Goal: Task Accomplishment & Management: Use online tool/utility

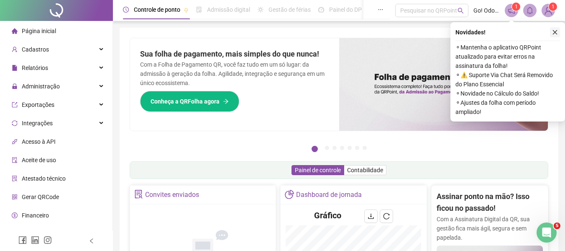
click at [555, 31] on icon "close" at bounding box center [555, 32] width 6 height 6
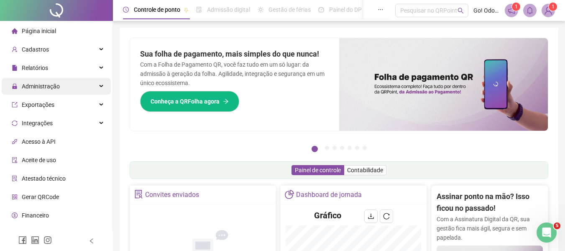
click at [37, 87] on span "Administração" at bounding box center [41, 86] width 38 height 7
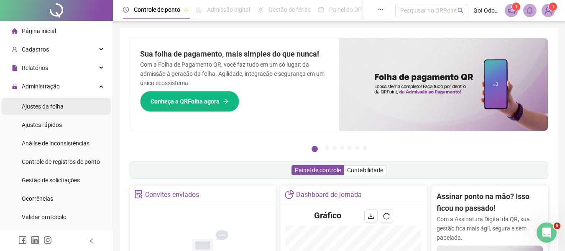
click at [37, 103] on span "Ajustes da folha" at bounding box center [43, 106] width 42 height 7
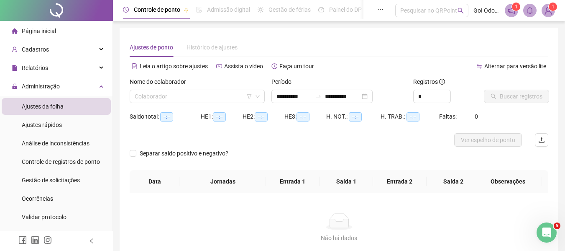
type input "**********"
click at [215, 95] on input "search" at bounding box center [194, 96] width 118 height 13
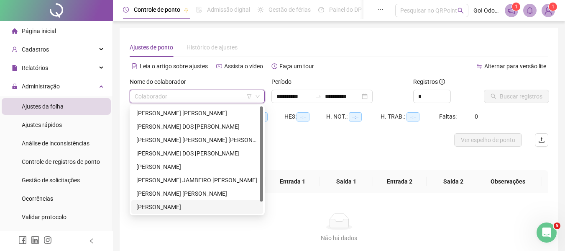
click at [184, 205] on div "[PERSON_NAME]" at bounding box center [197, 206] width 122 height 9
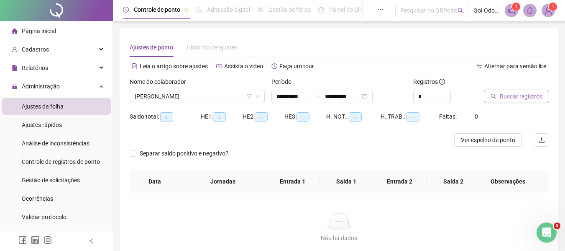
click at [502, 93] on span "Buscar registros" at bounding box center [521, 96] width 43 height 9
